Goal: Transaction & Acquisition: Purchase product/service

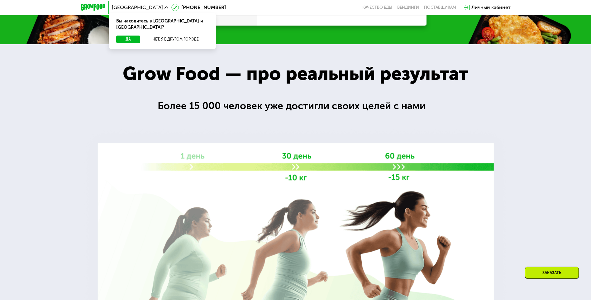
scroll to position [841, 0]
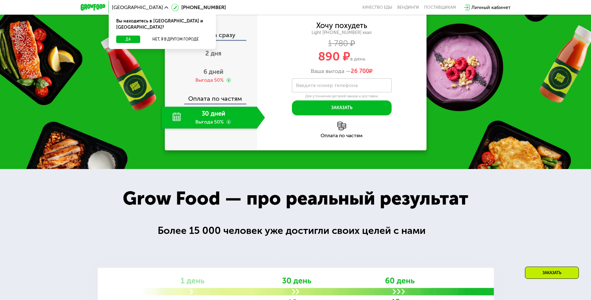
click at [202, 128] on div "30 дней Выгода 50%" at bounding box center [209, 118] width 95 height 22
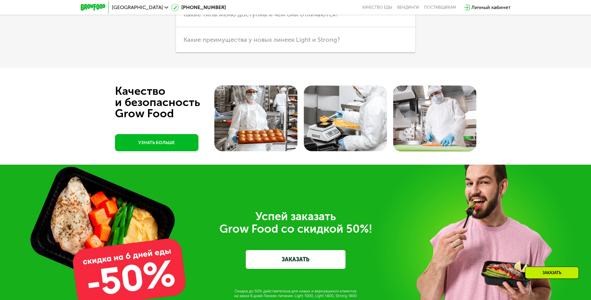
scroll to position [1745, 0]
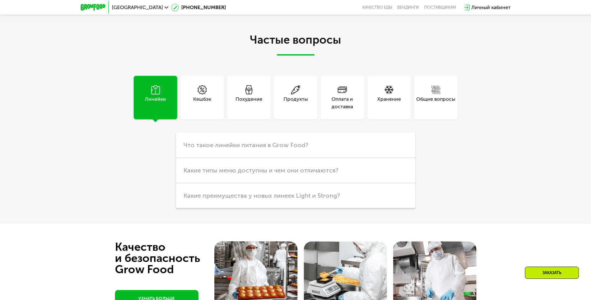
click at [352, 110] on div "Оплата и доставка" at bounding box center [343, 102] width 44 height 15
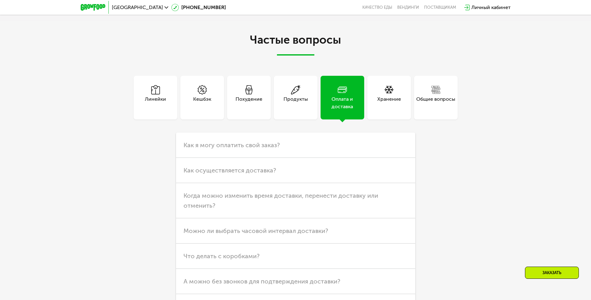
scroll to position [1776, 0]
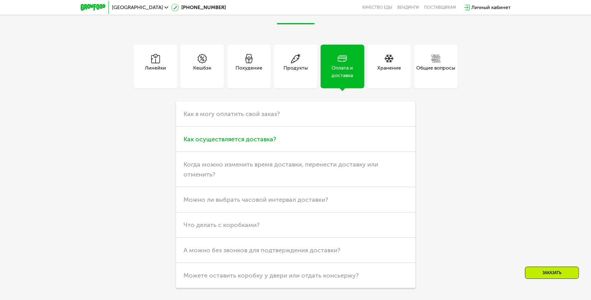
click at [312, 152] on h3 "Как осуществляется доставка?" at bounding box center [295, 138] width 239 height 25
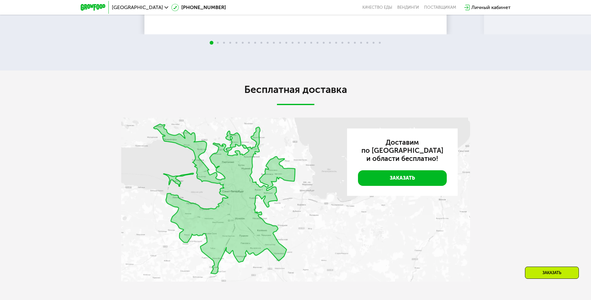
scroll to position [1308, 0]
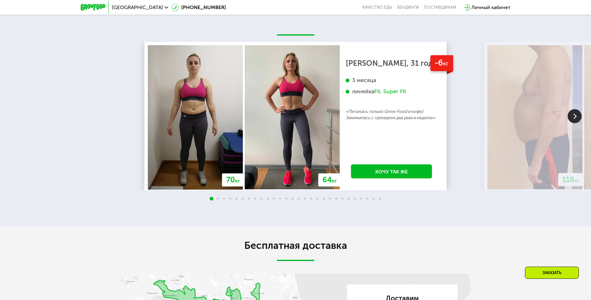
click at [575, 123] on img at bounding box center [575, 116] width 14 height 14
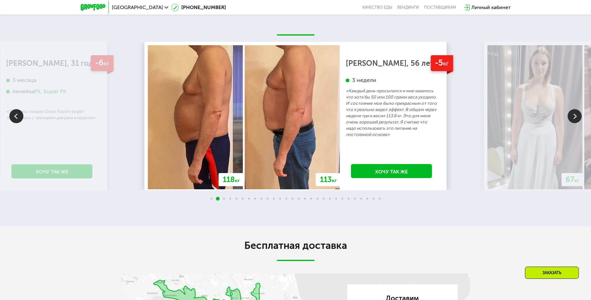
click at [575, 123] on img at bounding box center [575, 116] width 14 height 14
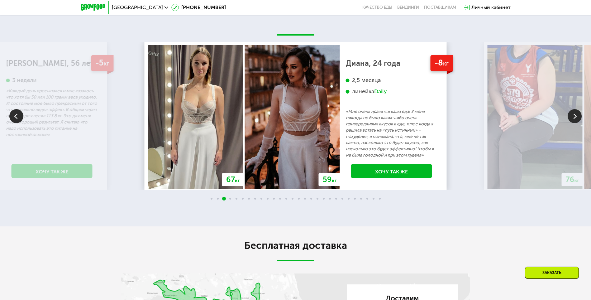
click at [575, 123] on img at bounding box center [575, 116] width 14 height 14
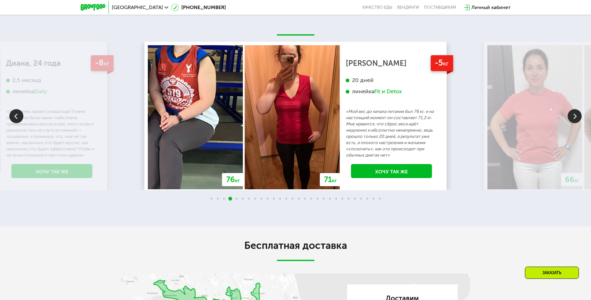
click at [575, 123] on img at bounding box center [575, 116] width 14 height 14
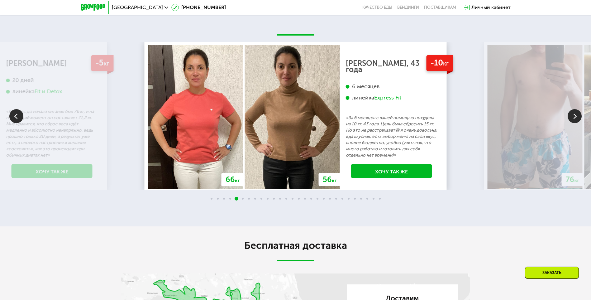
click at [575, 123] on img at bounding box center [575, 116] width 14 height 14
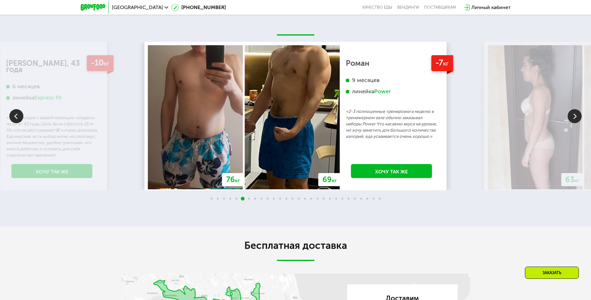
click at [575, 123] on img at bounding box center [575, 116] width 14 height 14
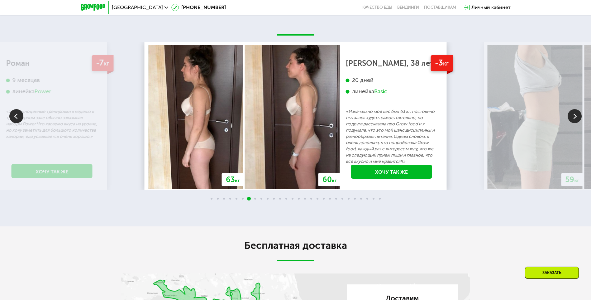
click at [575, 123] on img at bounding box center [575, 116] width 14 height 14
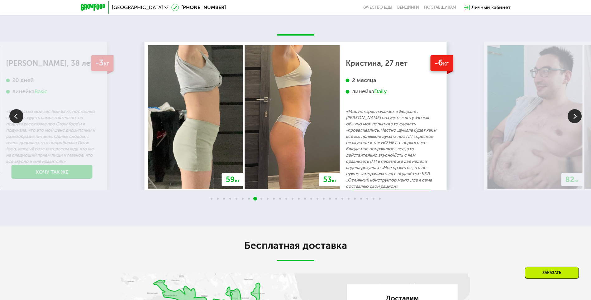
click at [575, 123] on img at bounding box center [575, 116] width 14 height 14
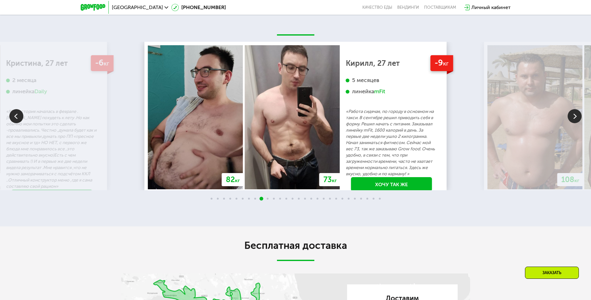
click at [575, 123] on img at bounding box center [575, 116] width 14 height 14
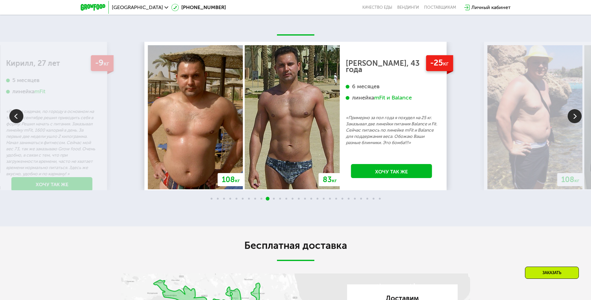
click at [575, 123] on img at bounding box center [575, 116] width 14 height 14
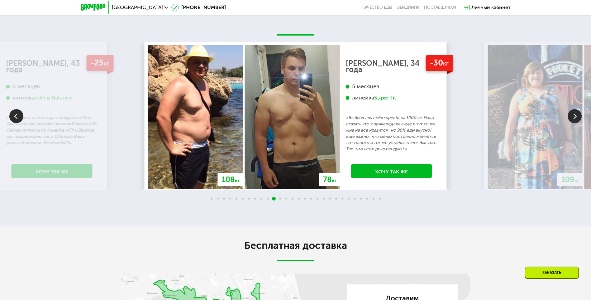
click at [575, 123] on img at bounding box center [575, 116] width 14 height 14
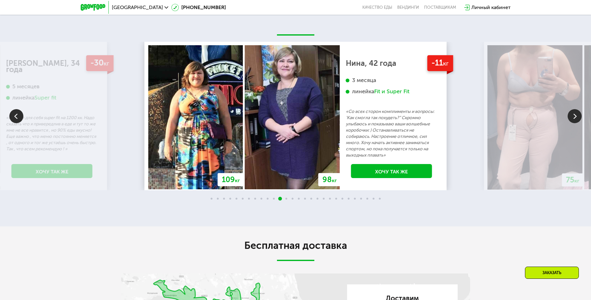
click at [575, 123] on img at bounding box center [575, 116] width 14 height 14
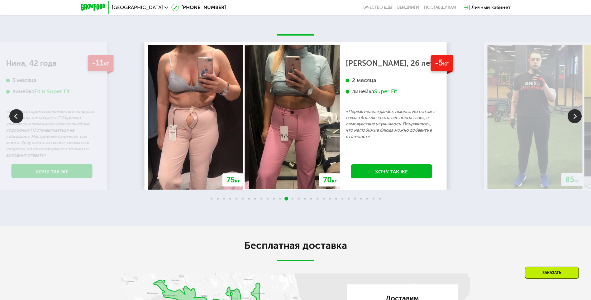
click at [575, 123] on img at bounding box center [575, 116] width 14 height 14
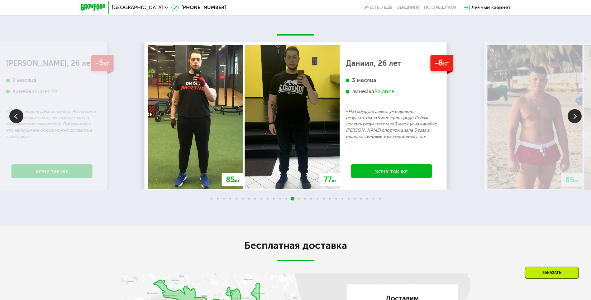
click at [575, 123] on img at bounding box center [575, 116] width 14 height 14
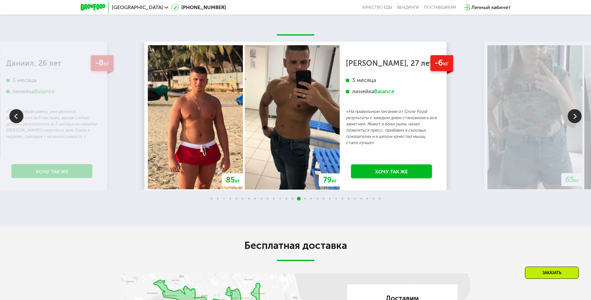
click at [575, 123] on img at bounding box center [575, 116] width 14 height 14
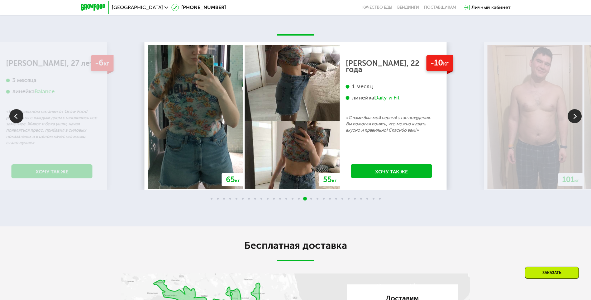
click at [575, 123] on img at bounding box center [575, 116] width 14 height 14
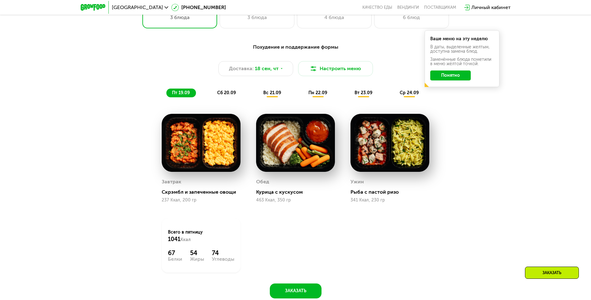
scroll to position [542, 0]
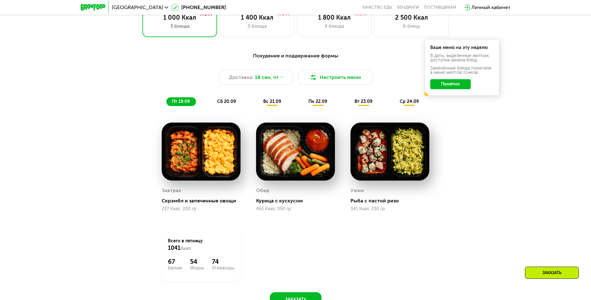
click at [222, 103] on span "сб 20.09" at bounding box center [226, 101] width 19 height 5
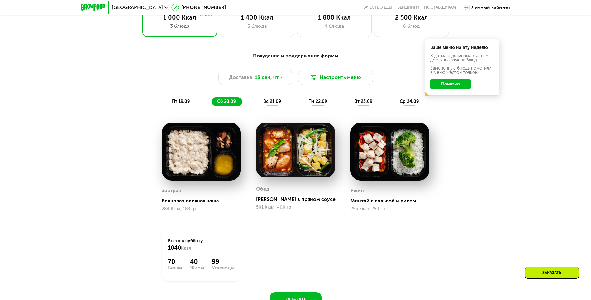
click at [273, 99] on div "вс 21.09" at bounding box center [273, 101] width 30 height 9
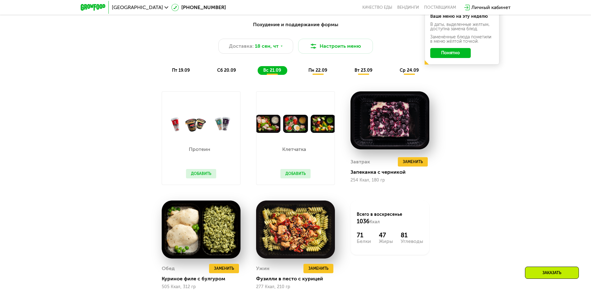
scroll to position [604, 0]
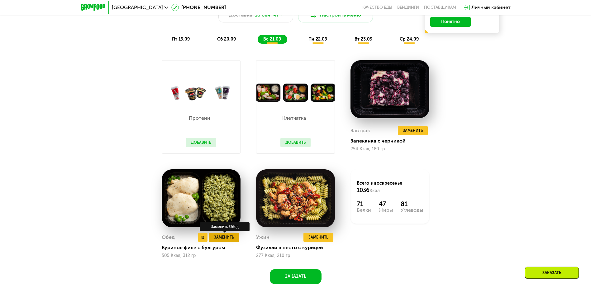
click at [226, 239] on span "Заменить" at bounding box center [224, 237] width 20 height 6
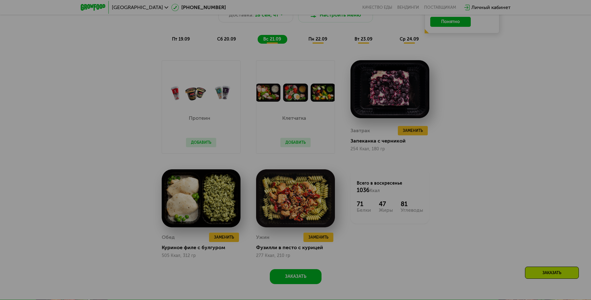
click at [229, 236] on div at bounding box center [295, 150] width 591 height 300
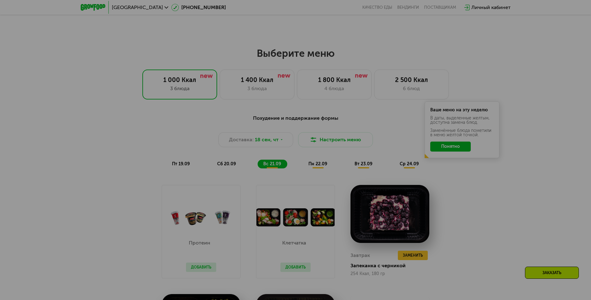
click at [453, 146] on div at bounding box center [295, 150] width 591 height 300
click at [455, 150] on div at bounding box center [295, 150] width 591 height 300
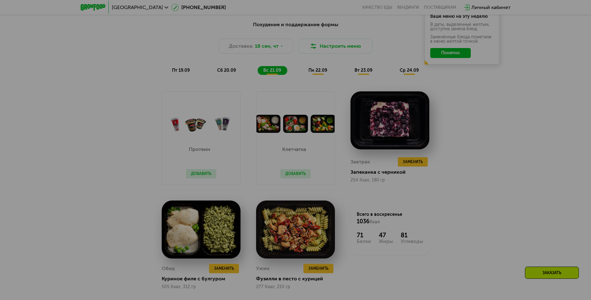
scroll to position [636, 0]
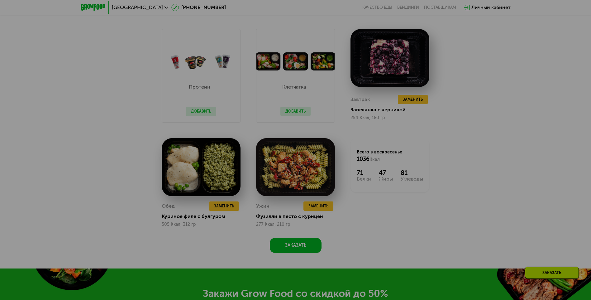
click at [230, 208] on div at bounding box center [295, 150] width 591 height 300
click at [315, 208] on div at bounding box center [295, 150] width 591 height 300
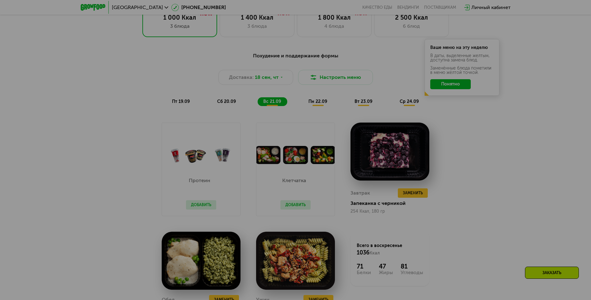
click at [450, 86] on div at bounding box center [295, 150] width 591 height 300
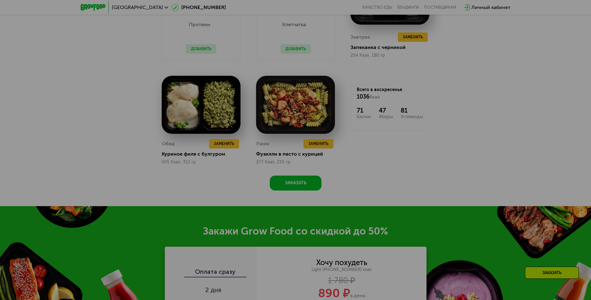
scroll to position [604, 0]
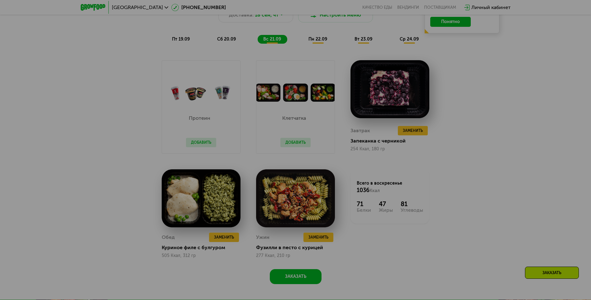
click at [317, 40] on div at bounding box center [295, 150] width 591 height 300
click at [459, 21] on div at bounding box center [295, 150] width 591 height 300
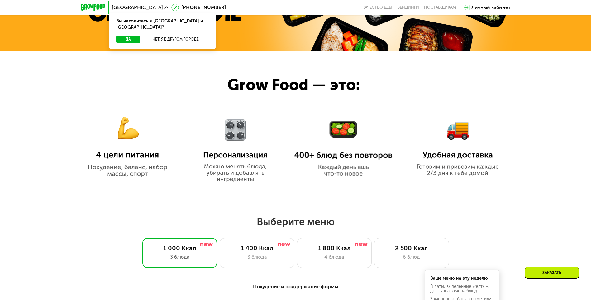
scroll to position [436, 0]
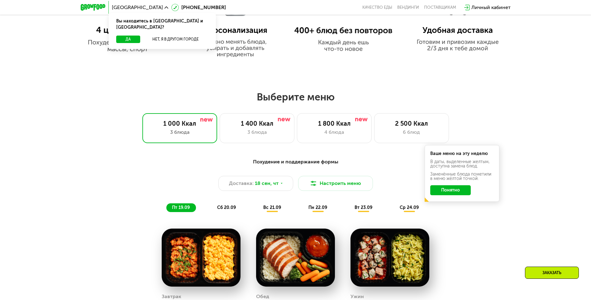
click at [221, 207] on span "сб 20.09" at bounding box center [226, 207] width 19 height 5
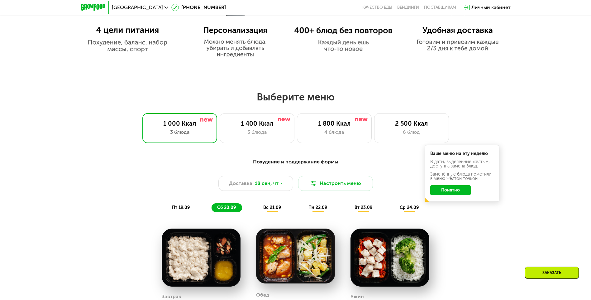
click at [265, 209] on span "вс 21.09" at bounding box center [272, 207] width 18 height 5
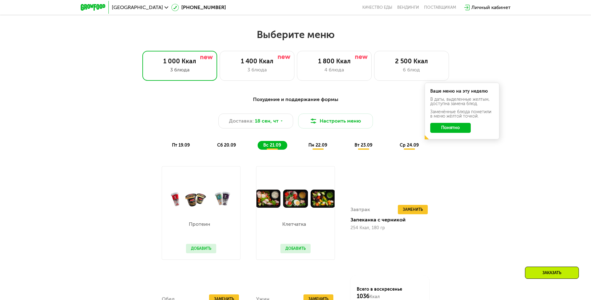
scroll to position [592, 0]
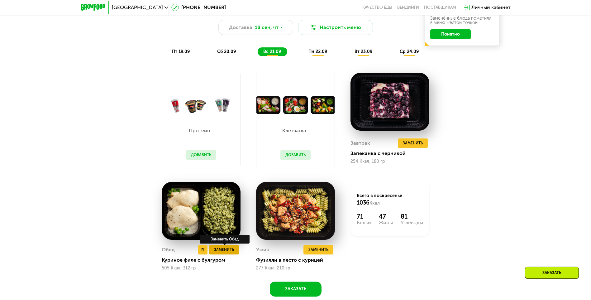
click at [224, 253] on span "Заменить" at bounding box center [224, 249] width 20 height 6
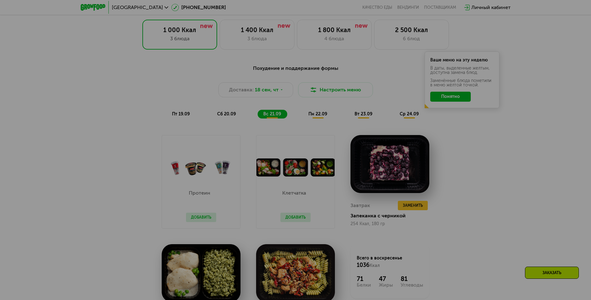
scroll to position [623, 0]
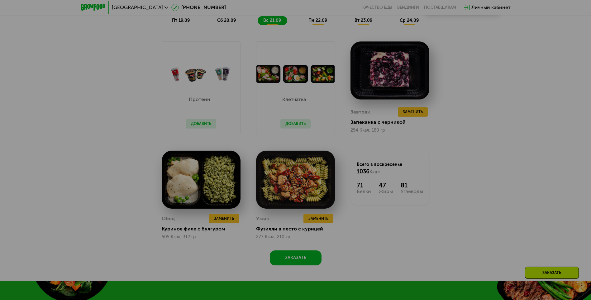
click at [226, 221] on div at bounding box center [295, 150] width 591 height 300
click at [320, 22] on div at bounding box center [295, 150] width 591 height 300
